Goal: Transaction & Acquisition: Subscribe to service/newsletter

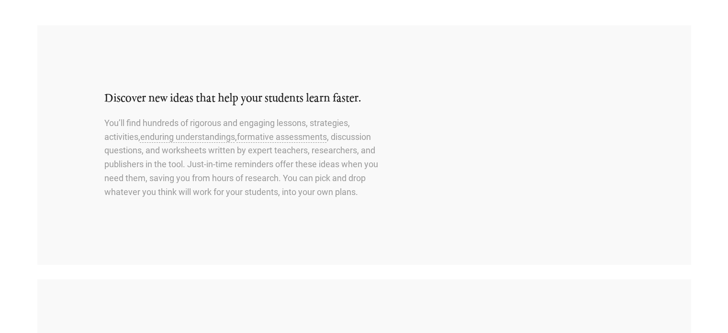
scroll to position [527, 0]
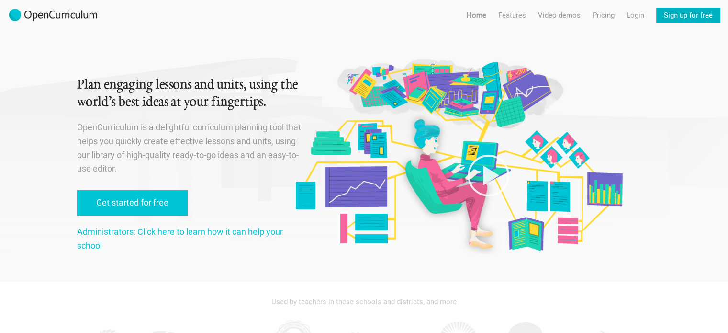
click at [671, 17] on link "Sign up for free" at bounding box center [689, 15] width 64 height 15
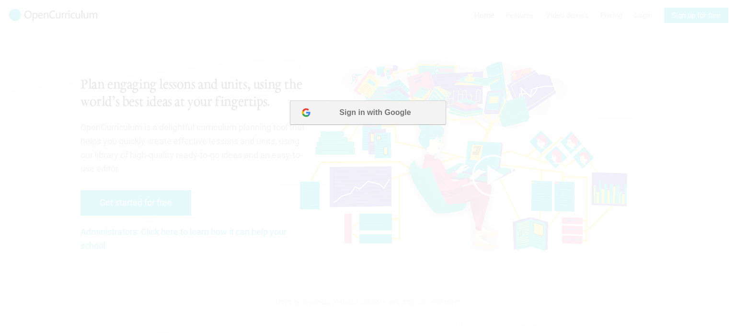
click at [374, 118] on button "Sign in with Google" at bounding box center [368, 113] width 156 height 24
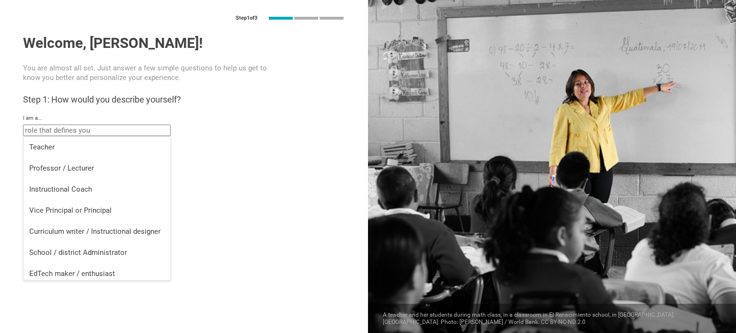
click at [55, 134] on input "text" at bounding box center [97, 130] width 148 height 11
click at [54, 144] on div "Teacher" at bounding box center [97, 147] width 136 height 10
type input "Teacher"
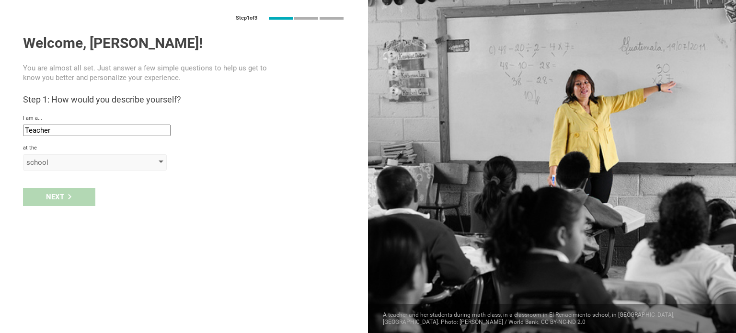
click at [60, 158] on div "school" at bounding box center [81, 163] width 110 height 10
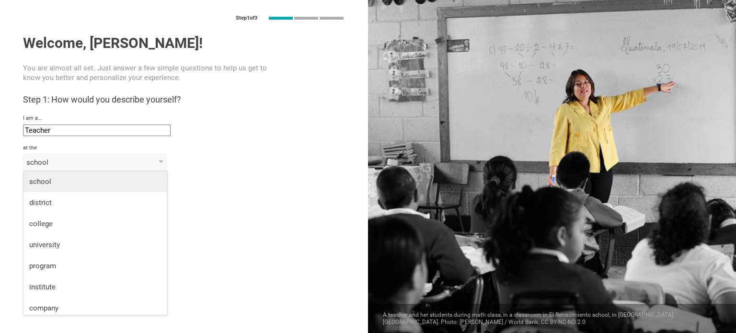
click at [69, 182] on div "school" at bounding box center [95, 182] width 132 height 10
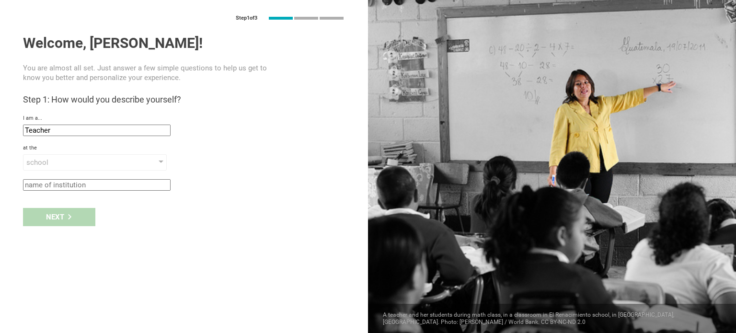
click at [69, 188] on input "text" at bounding box center [97, 184] width 148 height 11
click at [56, 222] on div "Next" at bounding box center [184, 217] width 368 height 30
click at [103, 182] on input "text" at bounding box center [97, 184] width 148 height 11
type input "Notre Dame"
click at [34, 213] on div "Next" at bounding box center [59, 217] width 72 height 18
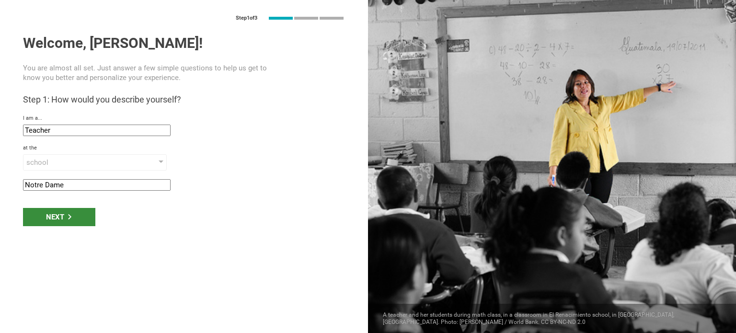
type input "[GEOGRAPHIC_DATA], [GEOGRAPHIC_DATA]"
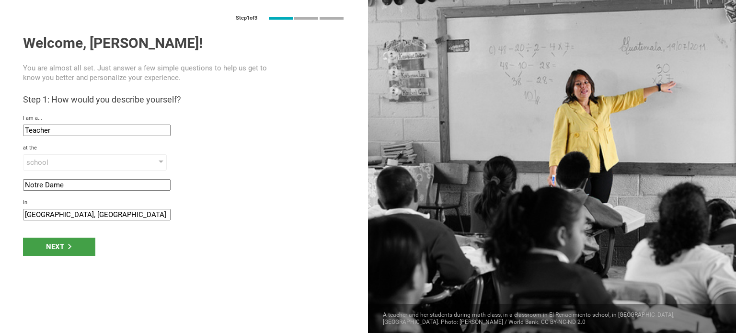
click at [41, 216] on input "[GEOGRAPHIC_DATA], [GEOGRAPHIC_DATA]" at bounding box center [97, 214] width 148 height 11
click at [43, 251] on div "Next" at bounding box center [59, 247] width 72 height 18
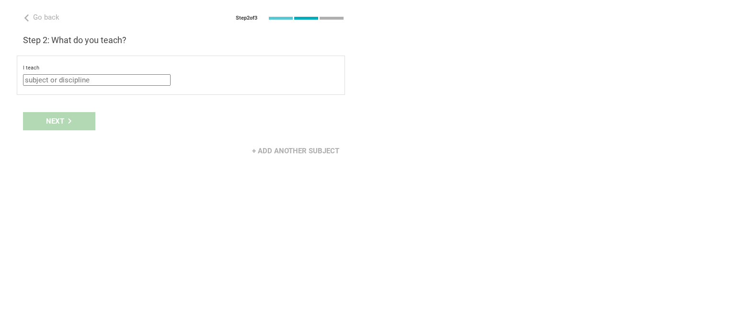
click at [89, 79] on input "text" at bounding box center [97, 79] width 148 height 11
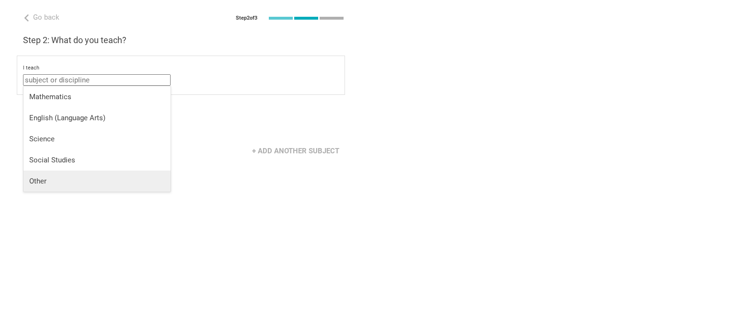
click at [79, 180] on div "Other" at bounding box center [97, 181] width 136 height 10
type input "Other"
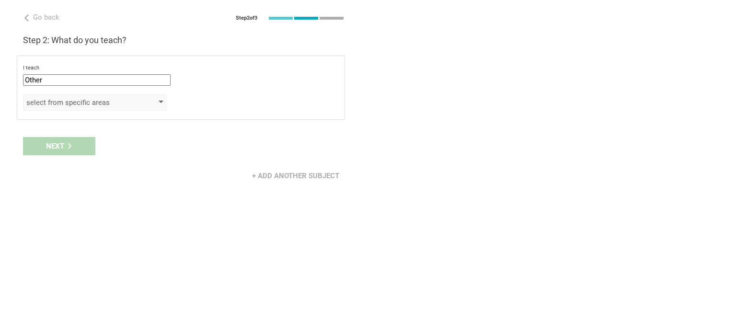
click at [77, 98] on div "select from specific areas" at bounding box center [81, 103] width 110 height 10
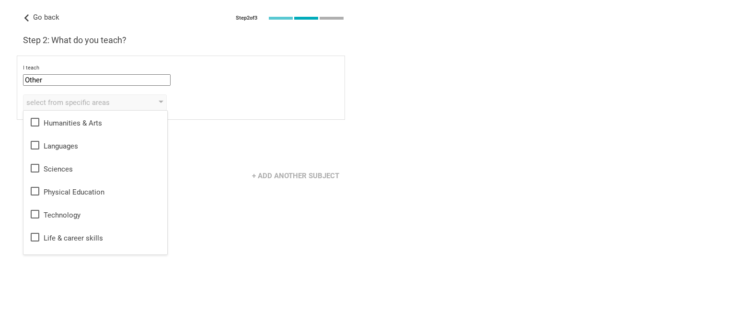
click at [30, 17] on span "Go back" at bounding box center [41, 17] width 36 height 9
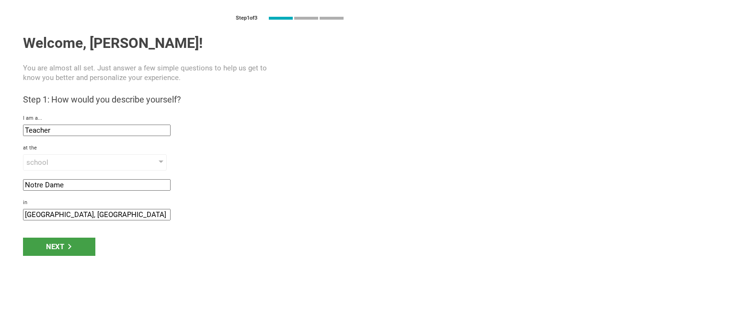
click at [74, 216] on input "[GEOGRAPHIC_DATA], [GEOGRAPHIC_DATA]" at bounding box center [97, 214] width 148 height 11
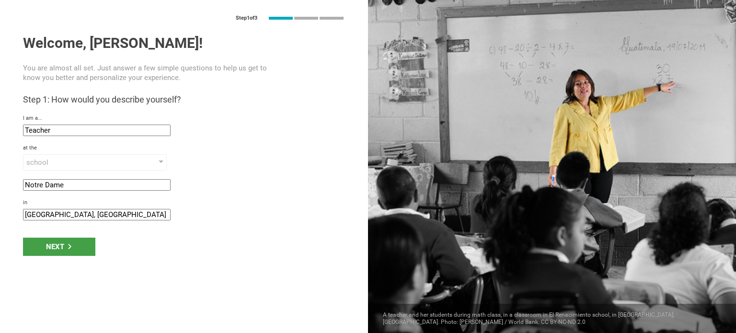
click at [38, 216] on input "[GEOGRAPHIC_DATA], [GEOGRAPHIC_DATA]" at bounding box center [97, 214] width 148 height 11
type input "[GEOGRAPHIC_DATA], [GEOGRAPHIC_DATA]"
click at [69, 259] on div "Next" at bounding box center [184, 247] width 368 height 30
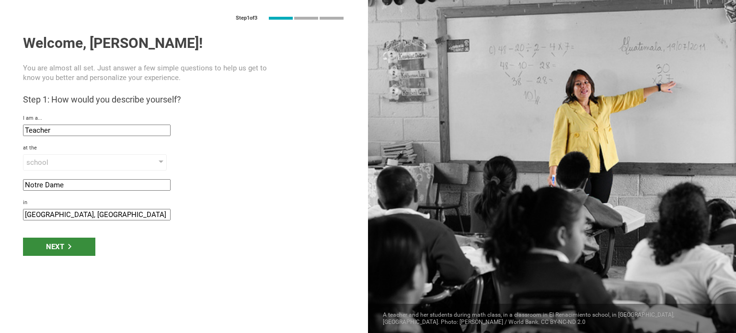
click at [67, 249] on div "Next" at bounding box center [59, 247] width 72 height 18
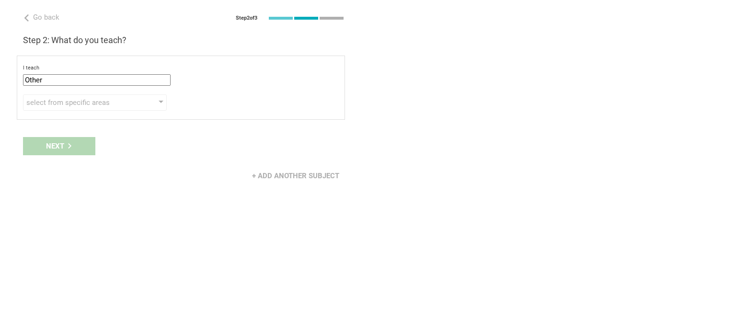
click at [74, 75] on input "Other" at bounding box center [97, 79] width 148 height 11
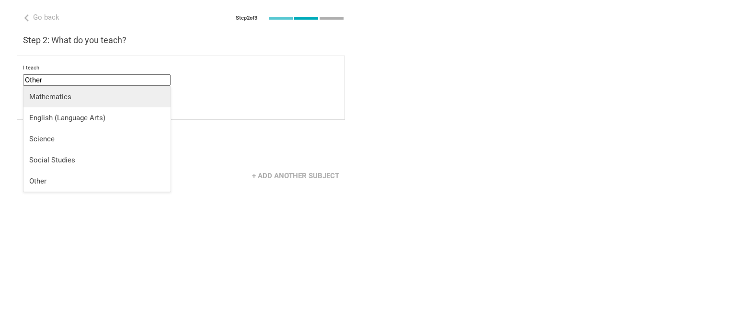
click at [77, 99] on div "Mathematics" at bounding box center [97, 97] width 136 height 10
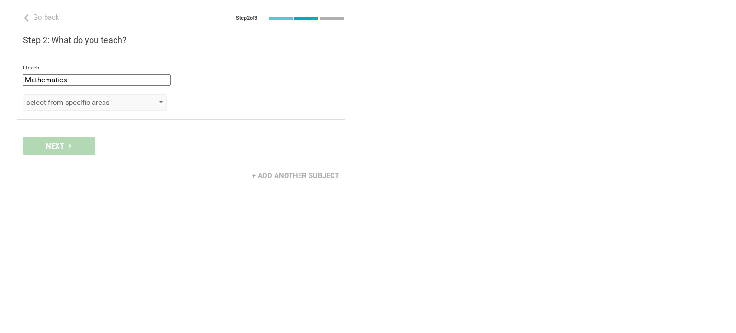
click at [77, 100] on div "select from specific areas" at bounding box center [81, 103] width 110 height 10
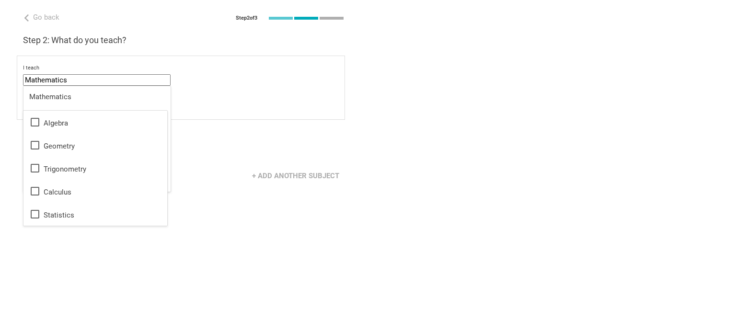
click at [79, 74] on input "Mathematics" at bounding box center [97, 79] width 148 height 11
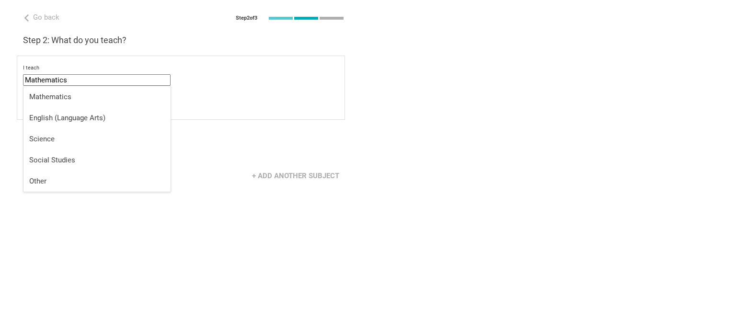
click at [78, 83] on input "Mathematics" at bounding box center [97, 79] width 148 height 11
click at [59, 175] on li "Other" at bounding box center [96, 180] width 147 height 21
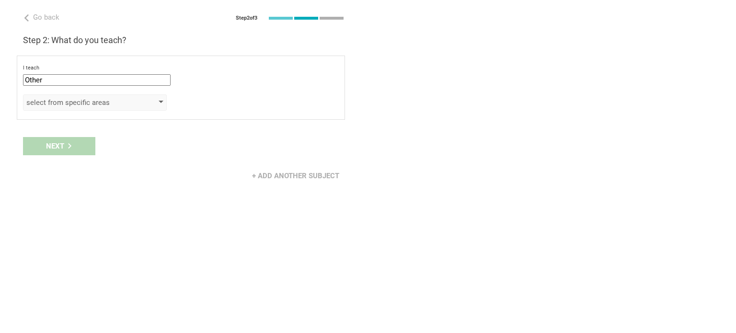
click at [73, 104] on div "select from specific areas" at bounding box center [81, 103] width 110 height 10
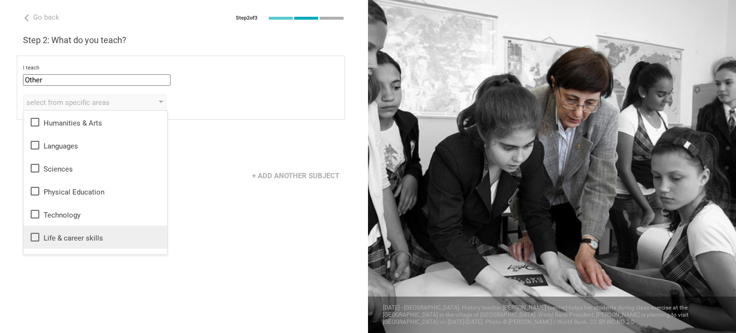
click at [59, 236] on div "Life & career skills" at bounding box center [95, 236] width 132 height 11
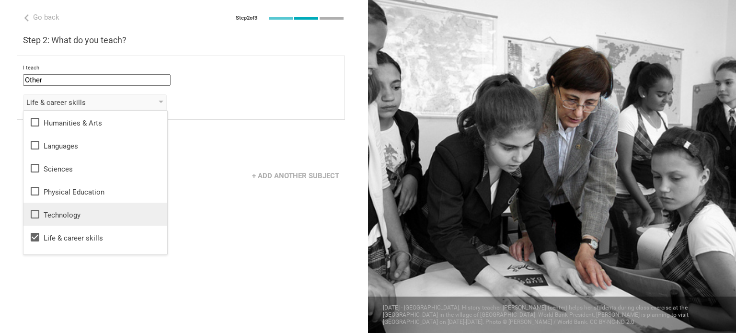
click at [63, 214] on div "Technology" at bounding box center [95, 213] width 132 height 11
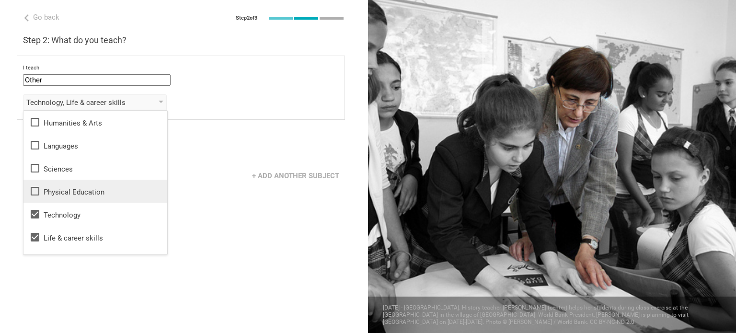
click at [57, 182] on li "Physical Education" at bounding box center [95, 191] width 144 height 23
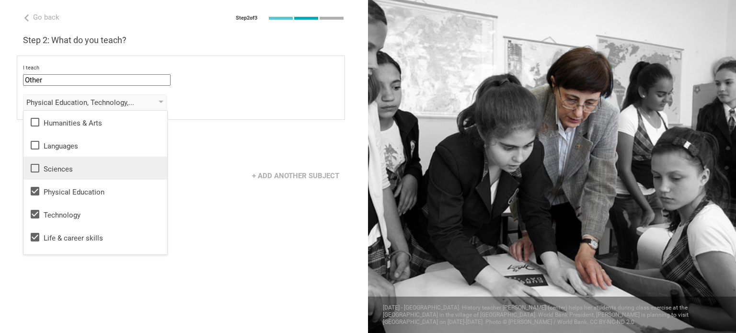
click at [57, 162] on div "Sciences" at bounding box center [95, 167] width 132 height 11
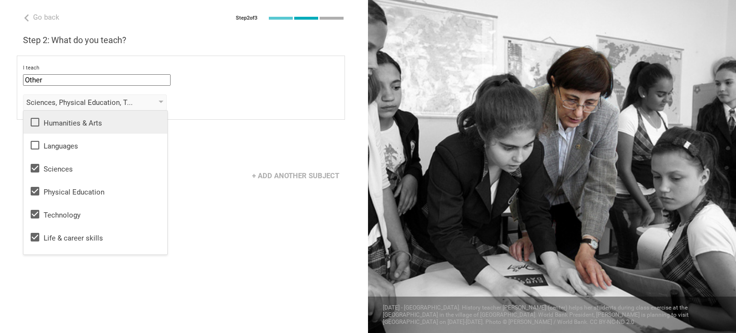
drag, startPoint x: 61, startPoint y: 140, endPoint x: 67, endPoint y: 118, distance: 22.3
click at [61, 139] on div "Languages" at bounding box center [95, 144] width 132 height 11
click at [67, 118] on div "Humanities & Arts" at bounding box center [95, 121] width 132 height 11
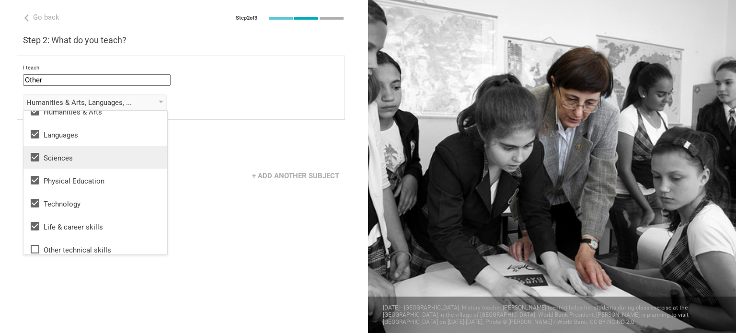
scroll to position [17, 0]
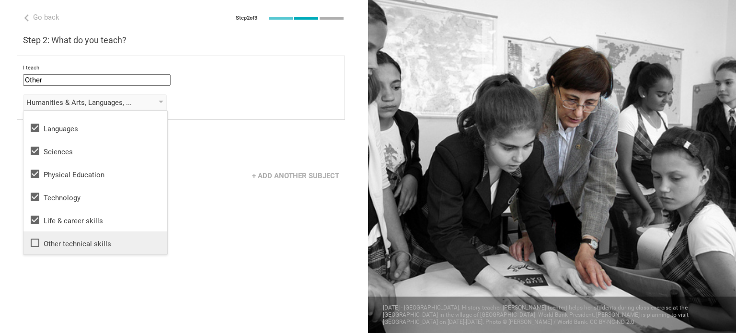
click at [68, 245] on div "Other technical skills" at bounding box center [95, 242] width 132 height 11
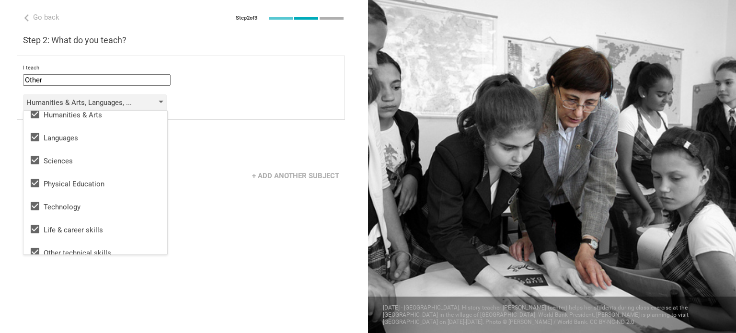
scroll to position [0, 0]
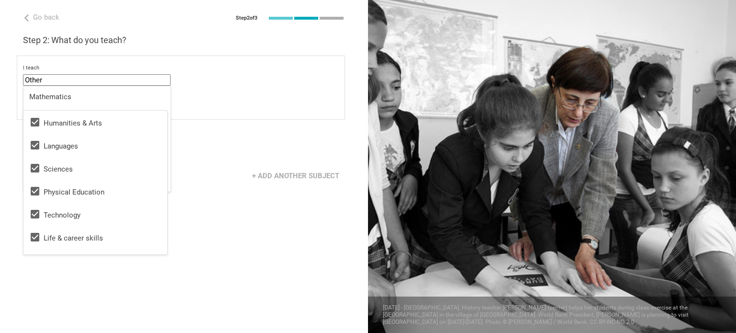
click at [109, 75] on input "Other" at bounding box center [97, 79] width 148 height 11
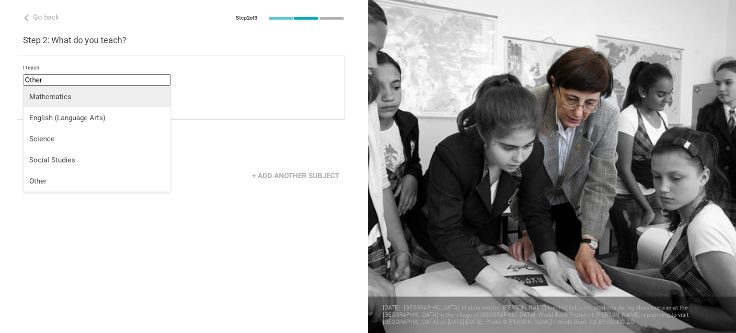
click at [98, 101] on div "Mathematics" at bounding box center [97, 97] width 136 height 10
type input "Mathematics"
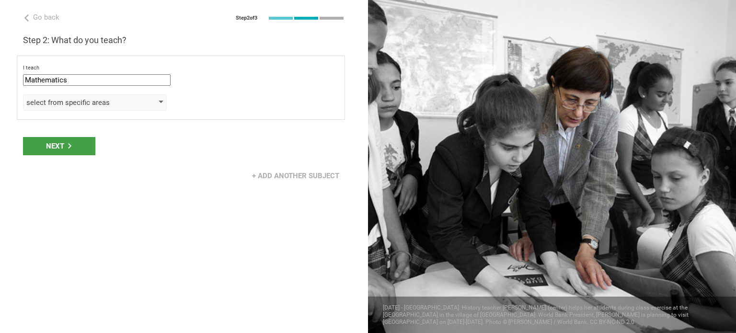
click at [98, 108] on div "select from specific areas" at bounding box center [95, 102] width 144 height 16
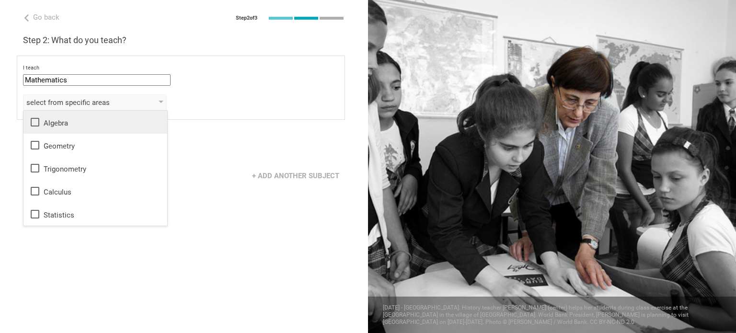
click at [92, 124] on div "Algebra" at bounding box center [95, 121] width 132 height 11
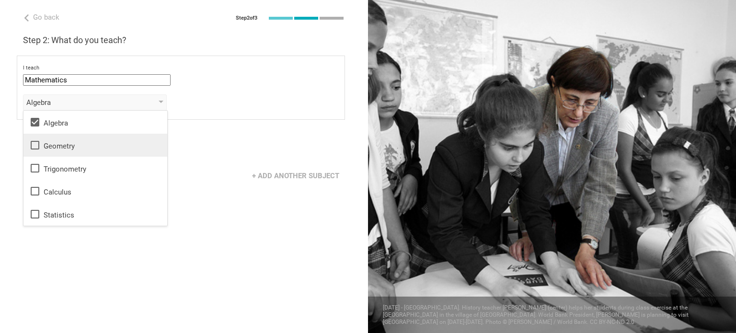
click at [92, 142] on div "Geometry" at bounding box center [95, 144] width 132 height 11
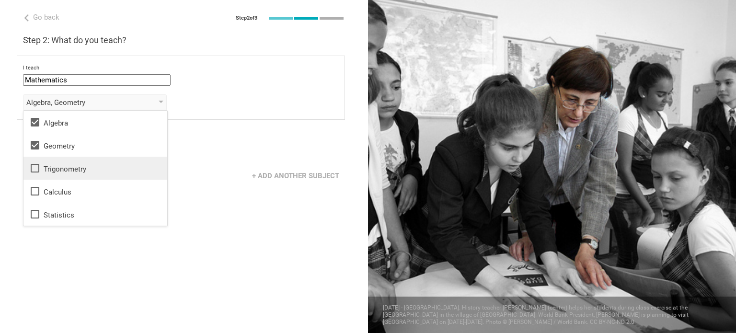
click at [92, 162] on div "Trigonometry" at bounding box center [95, 167] width 132 height 11
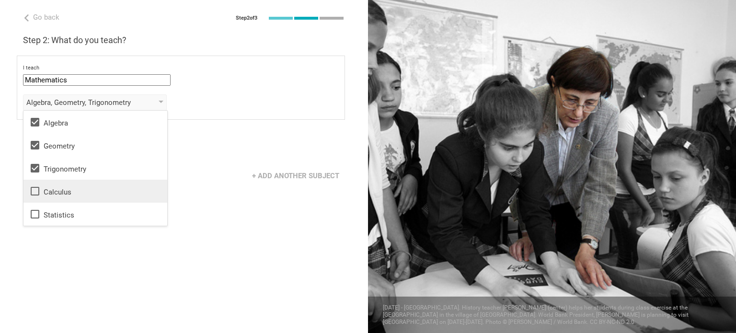
click at [94, 190] on div "Calculus" at bounding box center [95, 190] width 132 height 11
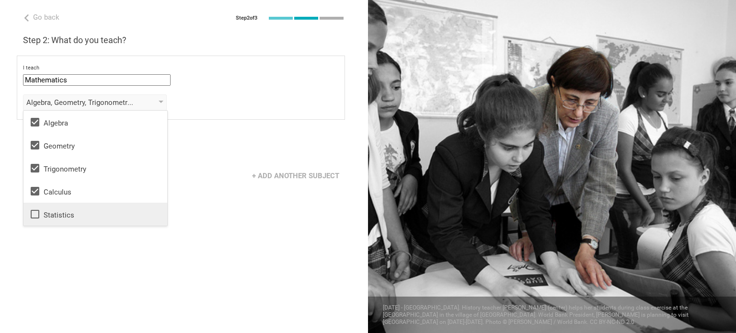
click at [90, 217] on div "Statistics" at bounding box center [95, 213] width 132 height 11
click at [255, 161] on div "+ Add another subject" at bounding box center [184, 176] width 368 height 30
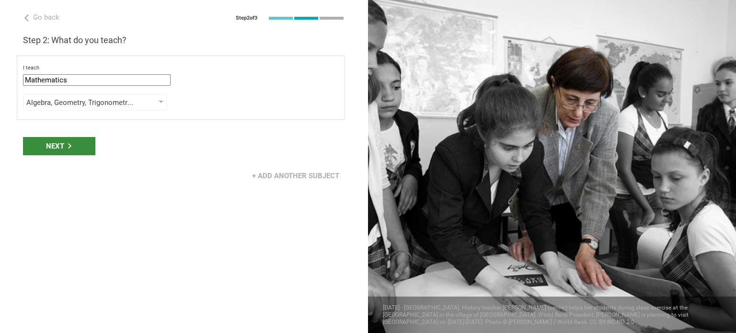
click at [64, 140] on div "Next" at bounding box center [59, 146] width 72 height 18
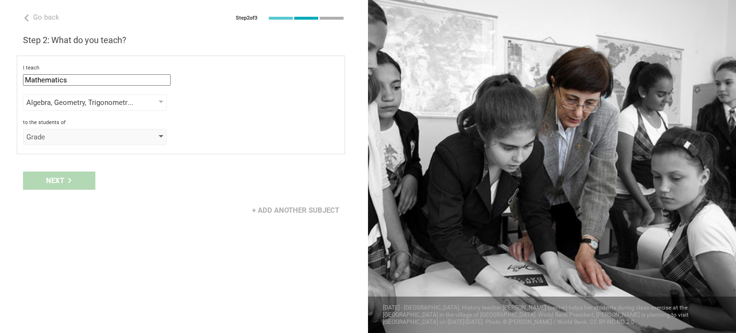
click at [66, 139] on div "Grade" at bounding box center [81, 137] width 110 height 10
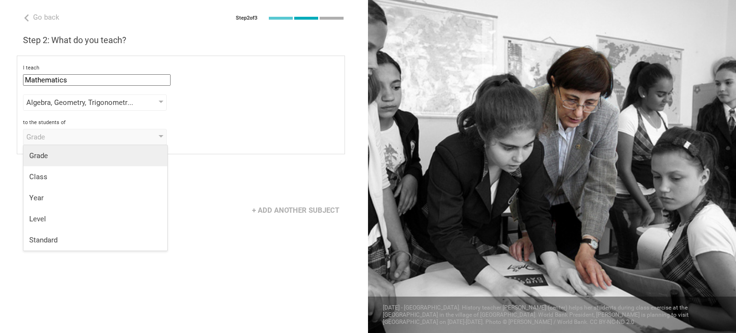
click at [63, 151] on div "Grade" at bounding box center [95, 156] width 132 height 10
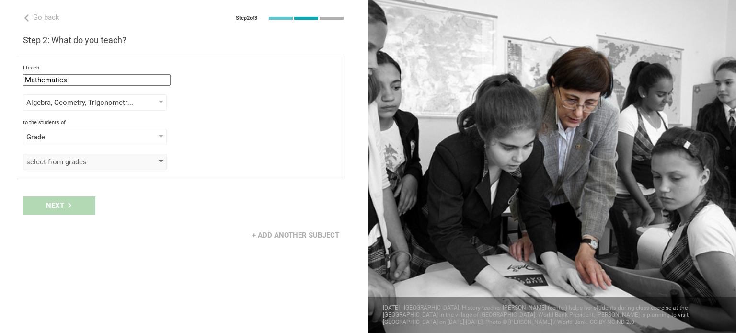
click at [60, 157] on div "select from grades" at bounding box center [81, 162] width 110 height 10
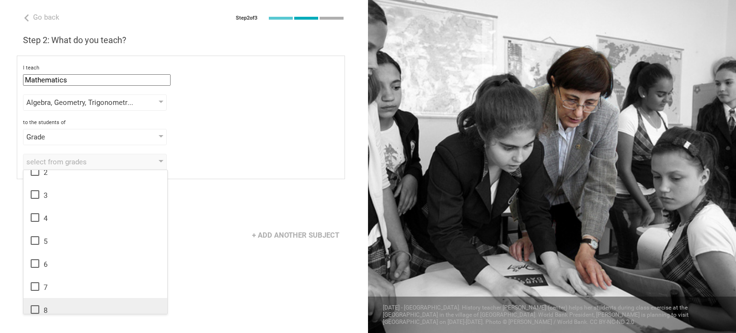
scroll to position [48, 0]
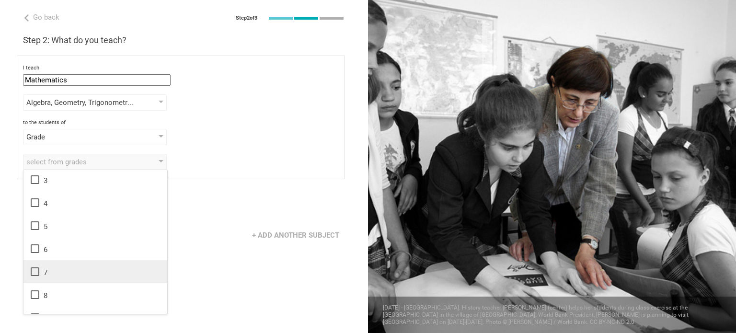
click at [28, 271] on li "7" at bounding box center [95, 271] width 144 height 23
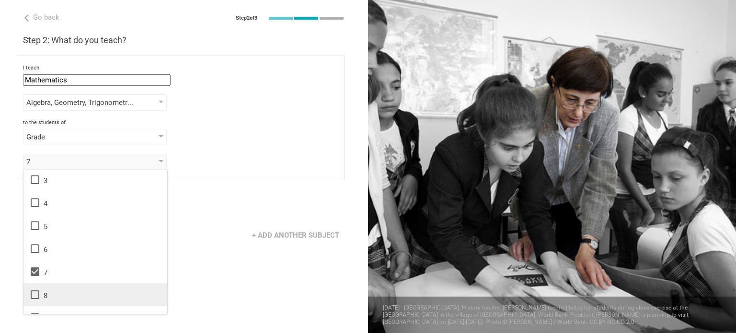
click at [36, 293] on icon at bounding box center [34, 294] width 11 height 11
click at [195, 176] on div "I teach Mathematics Mathematics English (Language Arts) Science Social Studies …" at bounding box center [181, 118] width 328 height 124
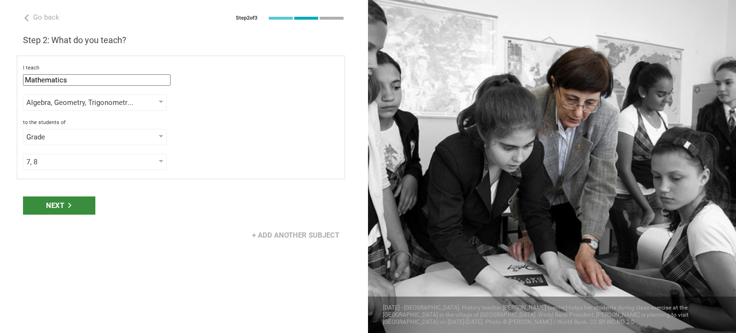
click at [73, 205] on div "Next" at bounding box center [59, 205] width 72 height 18
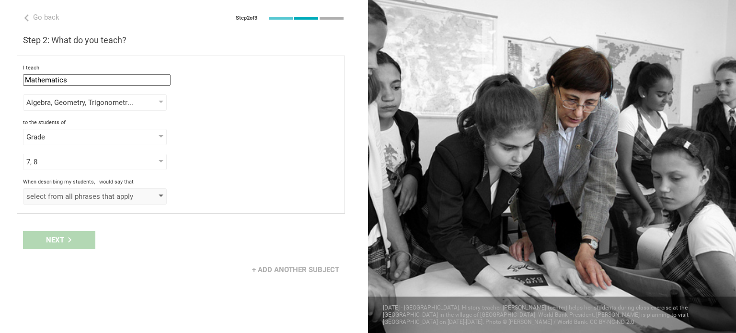
click at [84, 199] on div "select from all phrases that apply" at bounding box center [81, 197] width 110 height 10
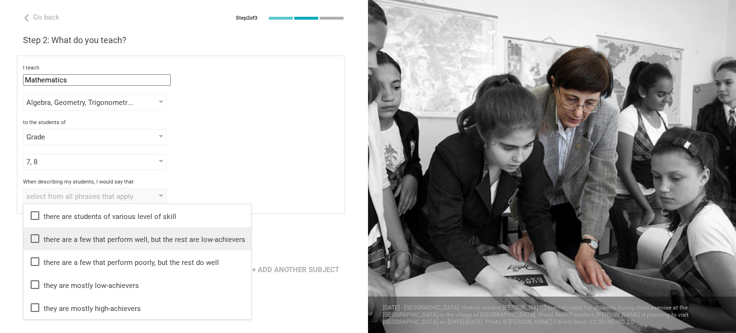
click at [79, 238] on div "there are a few that perform well, but the rest are low-achievers" at bounding box center [137, 238] width 216 height 11
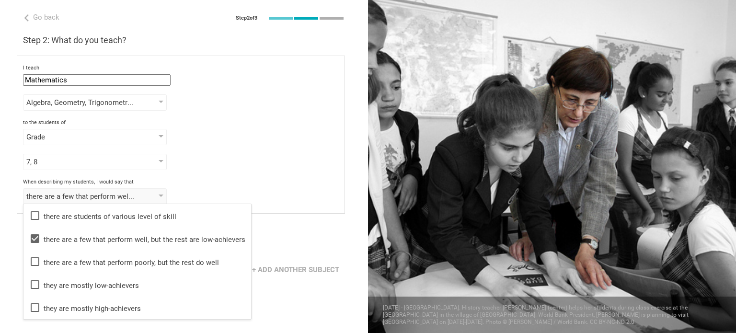
click at [244, 173] on div "I teach Mathematics Mathematics English (Language Arts) Science Social Studies …" at bounding box center [181, 135] width 328 height 158
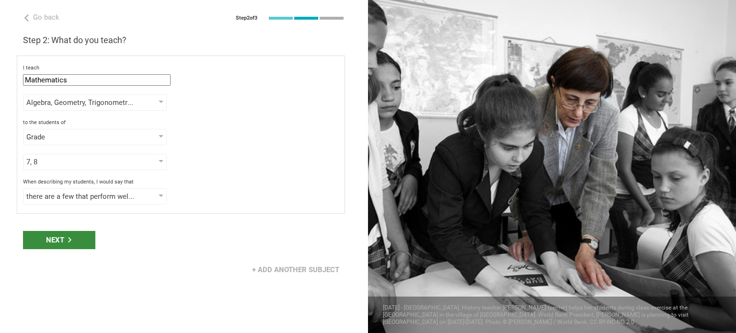
click at [84, 235] on div "Next" at bounding box center [59, 240] width 72 height 18
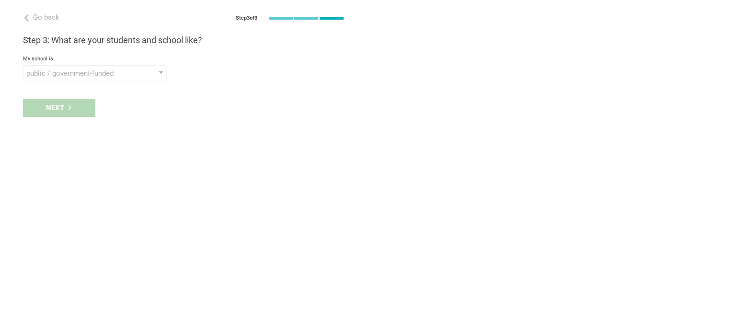
click at [132, 81] on div "Go back Step 3 of 3 Welcome, [PERSON_NAME]! You are almost all set. Just answer…" at bounding box center [184, 166] width 368 height 333
click at [134, 73] on div "public / government-funded" at bounding box center [81, 73] width 110 height 10
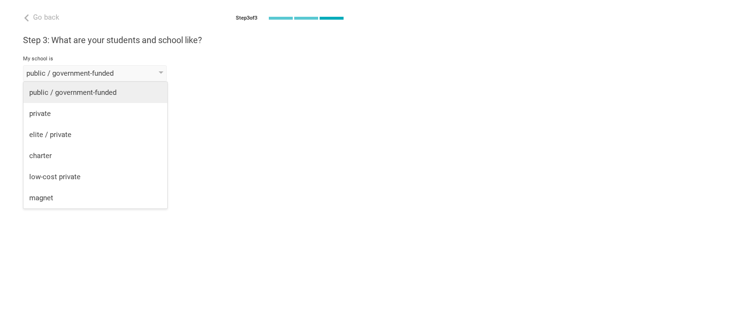
click at [129, 88] on div "public / government-funded" at bounding box center [95, 93] width 132 height 10
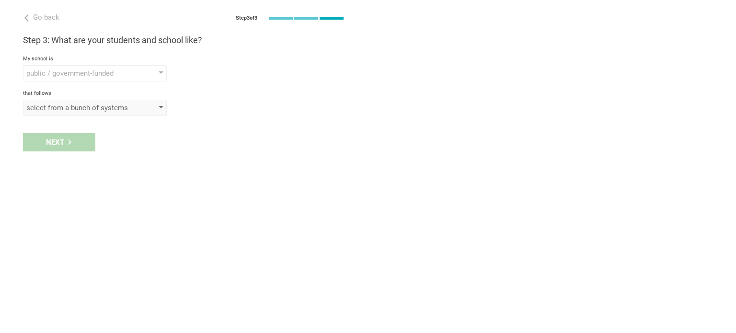
click at [87, 105] on div "select from a bunch of systems" at bounding box center [81, 108] width 110 height 10
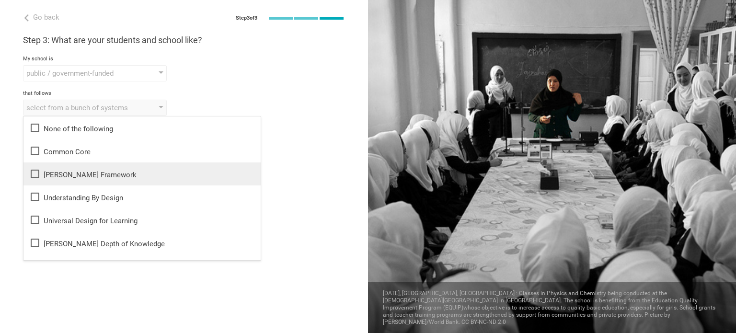
scroll to position [0, 0]
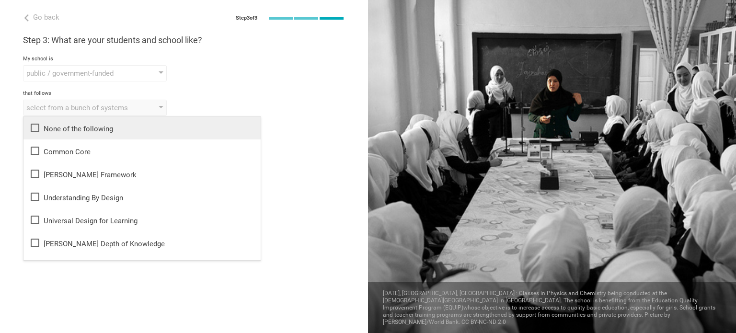
click at [91, 127] on div "None of the following" at bounding box center [142, 127] width 226 height 11
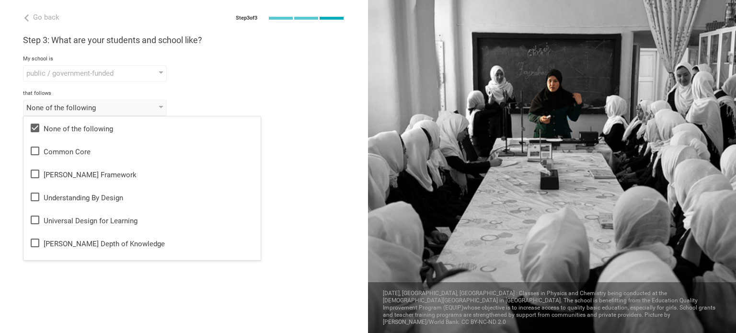
click at [295, 128] on div "Next" at bounding box center [184, 142] width 368 height 30
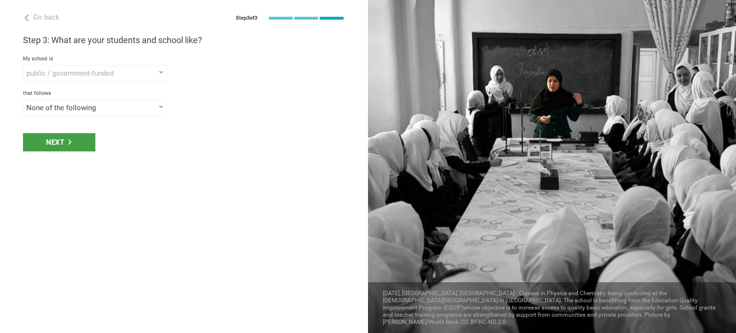
click at [88, 151] on div "Next" at bounding box center [59, 142] width 72 height 18
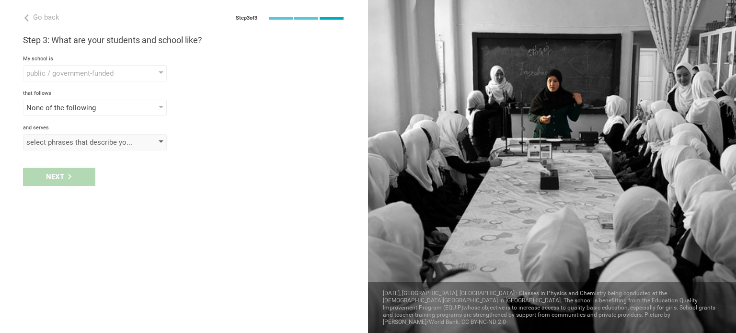
click at [77, 143] on div "select phrases that describe your student population" at bounding box center [81, 142] width 110 height 10
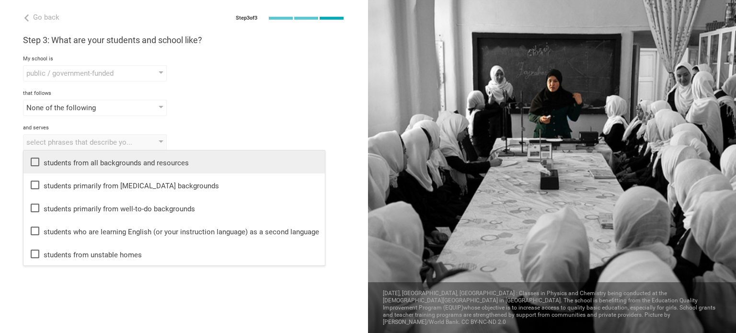
click at [77, 160] on div "students from all backgrounds and resources" at bounding box center [174, 161] width 290 height 11
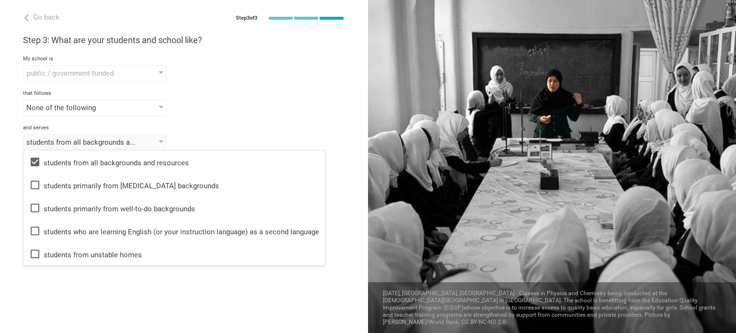
click at [205, 134] on div "students from all backgrounds and resources students from all backgrounds and r…" at bounding box center [184, 142] width 322 height 16
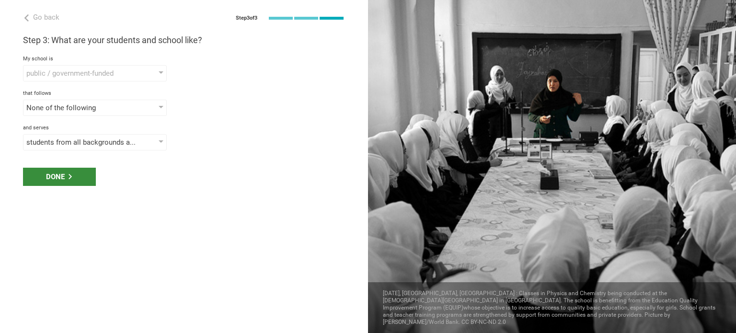
click at [79, 168] on div "Done" at bounding box center [59, 177] width 73 height 18
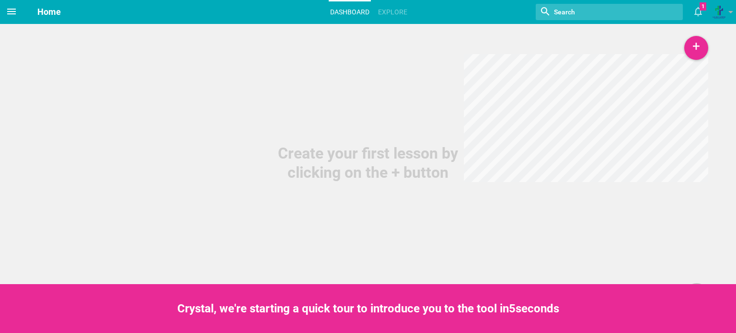
click at [10, 8] on icon at bounding box center [11, 11] width 11 height 11
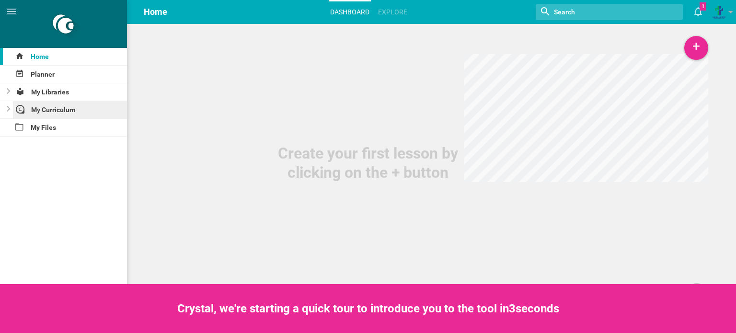
click at [66, 106] on div "My Curriculum" at bounding box center [70, 109] width 114 height 17
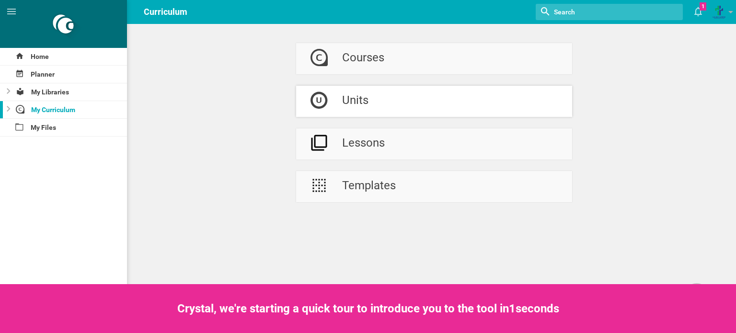
click at [393, 95] on link "Units" at bounding box center [434, 101] width 276 height 31
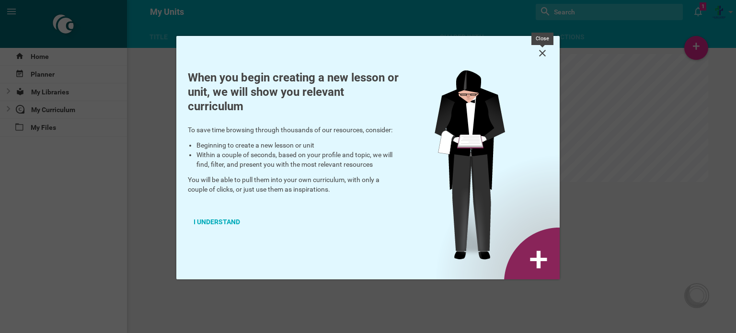
click at [542, 52] on icon at bounding box center [542, 53] width 7 height 7
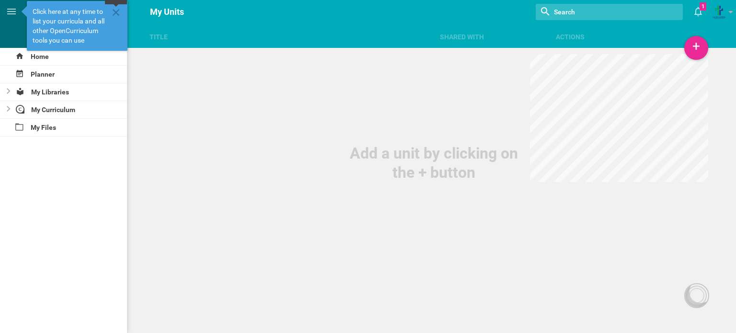
click at [115, 11] on icon at bounding box center [115, 12] width 11 height 11
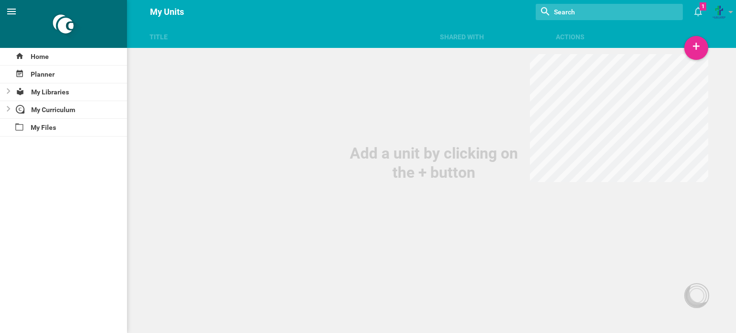
click at [13, 8] on icon at bounding box center [11, 11] width 11 height 11
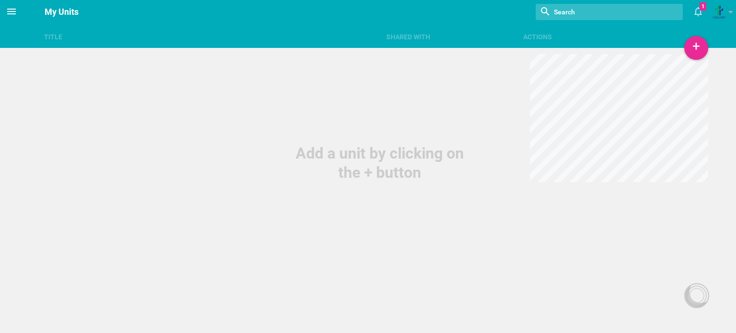
click at [13, 8] on icon at bounding box center [11, 11] width 11 height 11
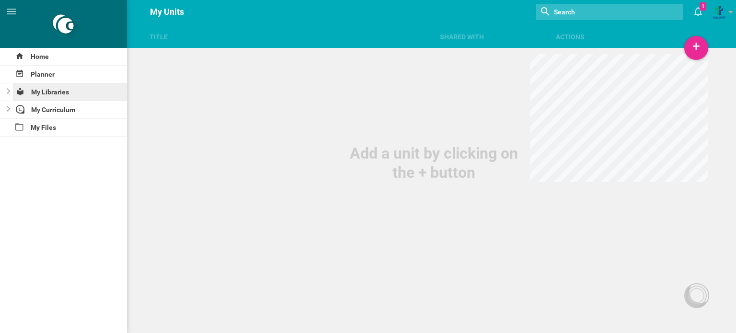
click at [57, 91] on div "My Libraries" at bounding box center [70, 91] width 114 height 17
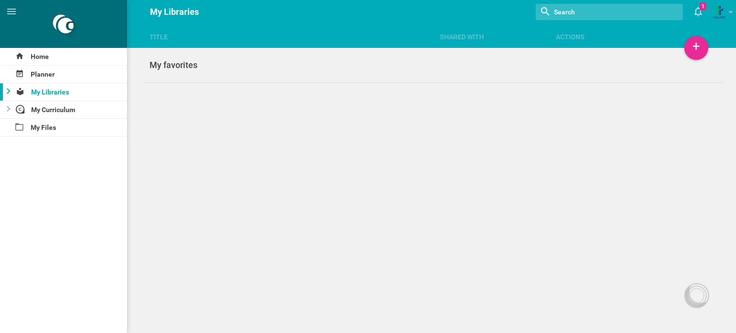
click at [11, 95] on div at bounding box center [5, 91] width 11 height 17
click at [10, 125] on icon at bounding box center [9, 126] width 4 height 6
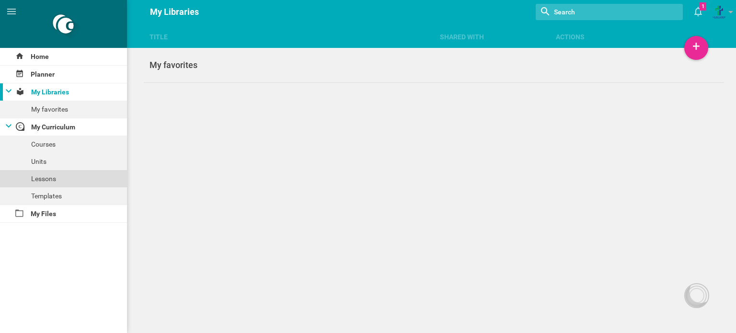
click at [53, 181] on div "Lessons" at bounding box center [63, 178] width 127 height 17
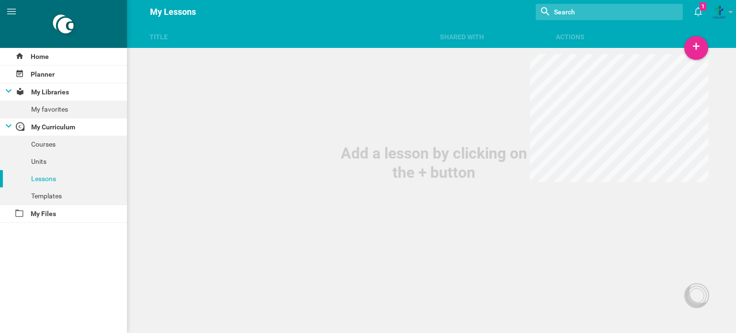
click at [611, 9] on input "textbox" at bounding box center [597, 12] width 88 height 12
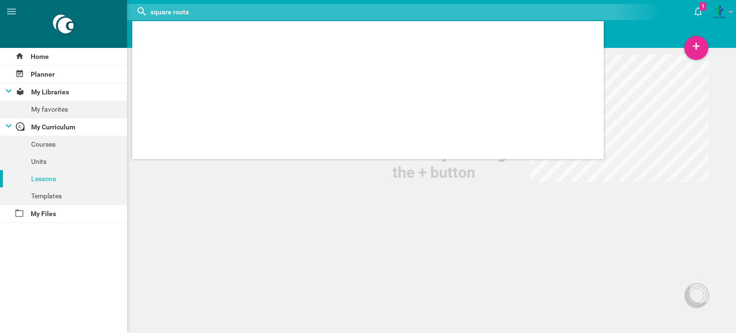
type input "square roots"
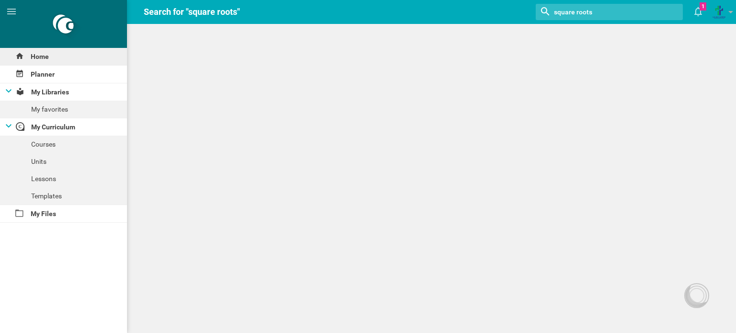
click at [36, 55] on div "Home" at bounding box center [63, 56] width 127 height 17
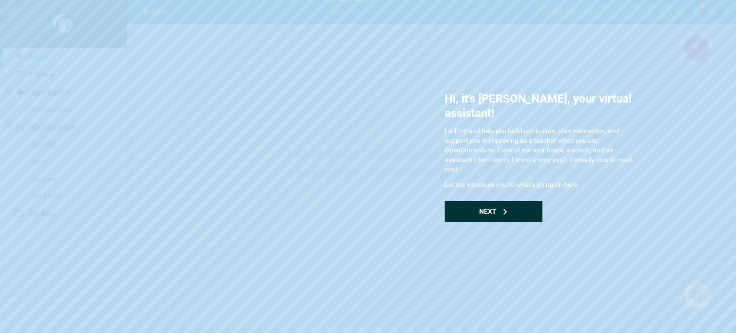
click at [505, 201] on div "Next" at bounding box center [493, 211] width 98 height 21
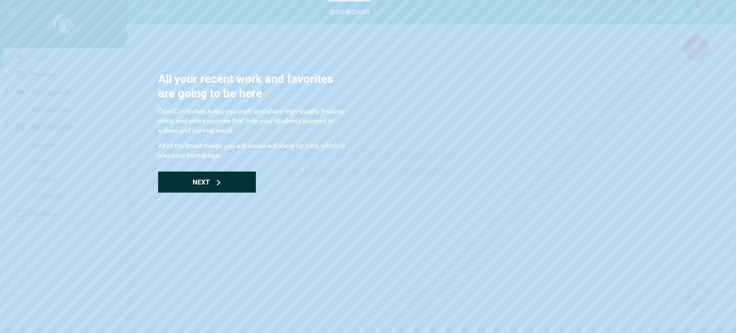
click at [216, 187] on div "Next" at bounding box center [207, 181] width 98 height 21
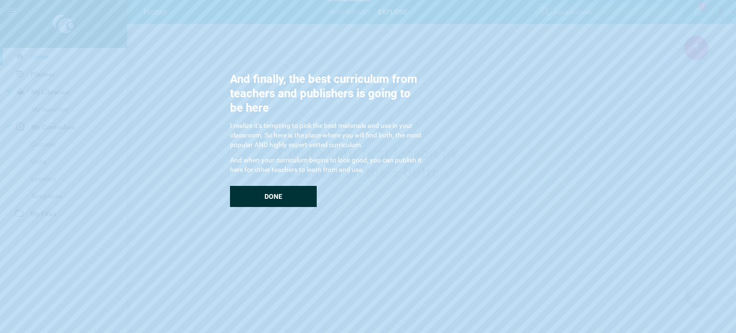
click at [269, 200] on span "Done" at bounding box center [273, 197] width 18 height 8
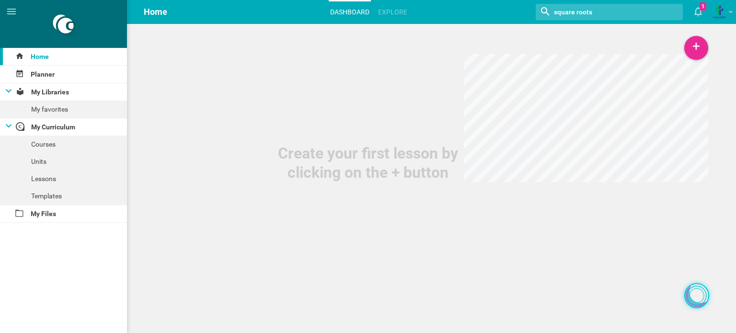
click at [699, 294] on div at bounding box center [696, 295] width 15 height 15
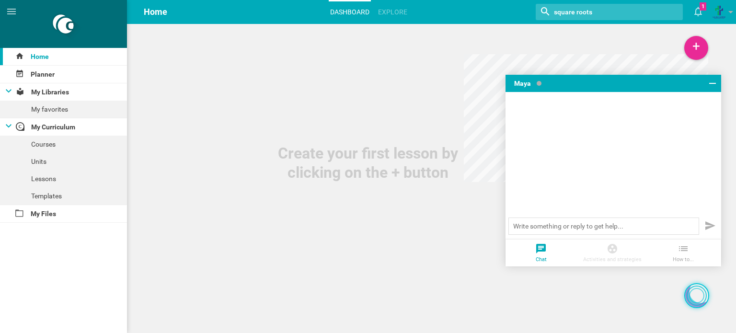
click at [699, 294] on div at bounding box center [696, 295] width 15 height 15
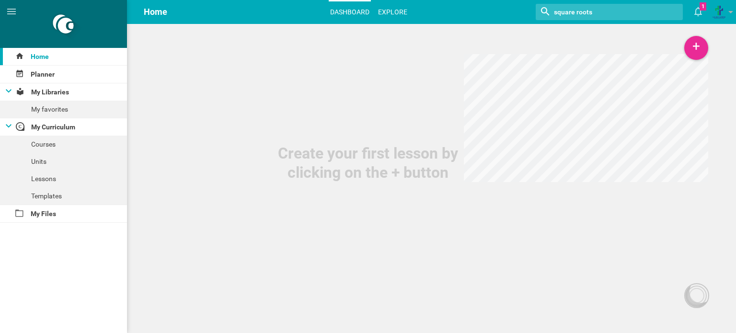
click at [394, 12] on link "Explore" at bounding box center [392, 11] width 32 height 21
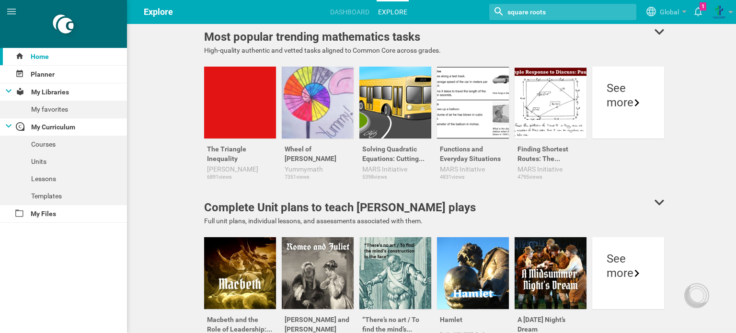
click at [567, 10] on input "textbox" at bounding box center [550, 12] width 88 height 12
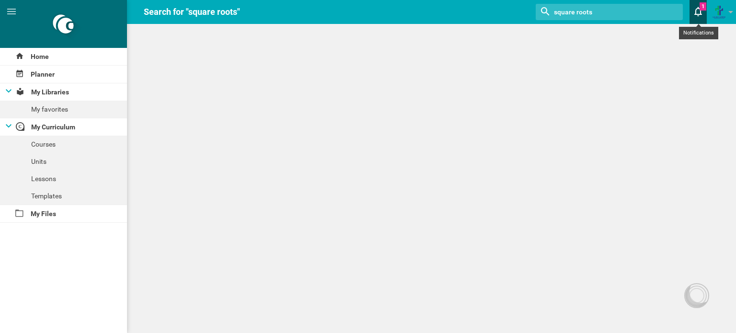
click at [695, 7] on icon at bounding box center [697, 11] width 17 height 23
click at [431, 309] on div "Home Planner My Libraries My favorites My Curriculum Courses Units Lessons Temp…" at bounding box center [368, 166] width 736 height 333
